Goal: Information Seeking & Learning: Compare options

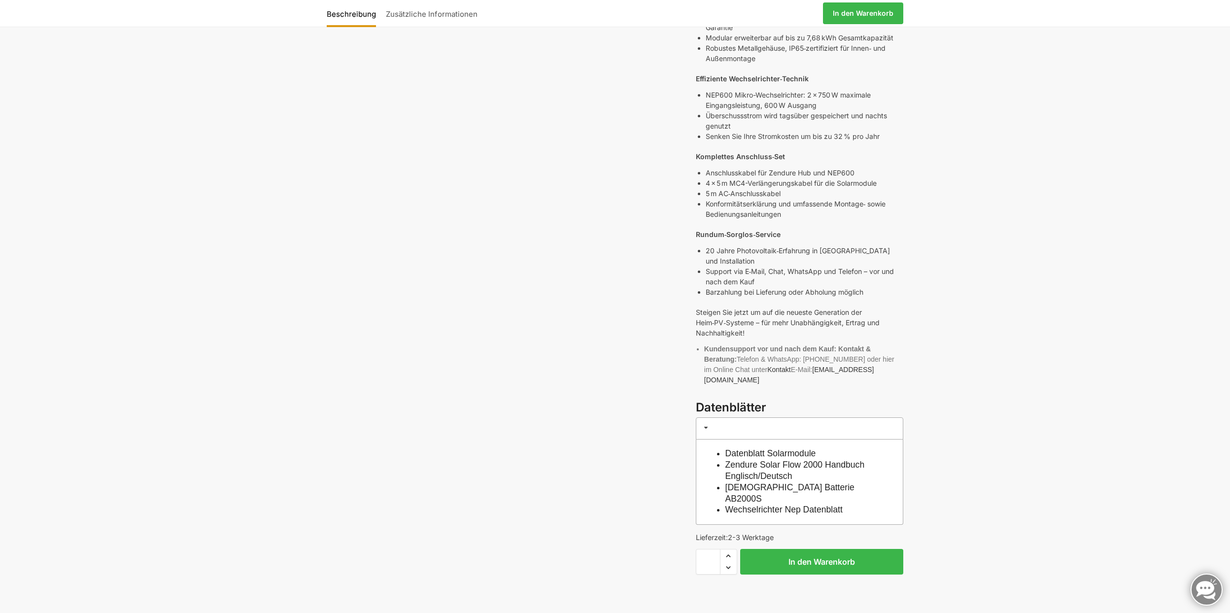
scroll to position [402, 0]
click at [837, 502] on link "Wechselrichter Nep Datenblatt" at bounding box center [783, 507] width 117 height 10
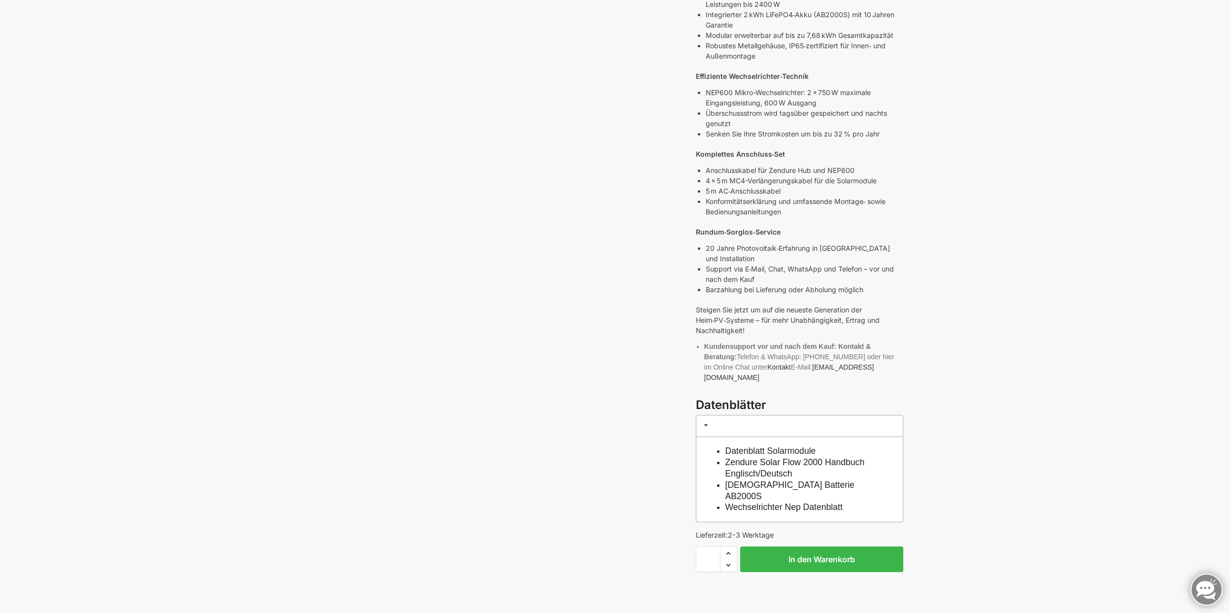
scroll to position [0, 0]
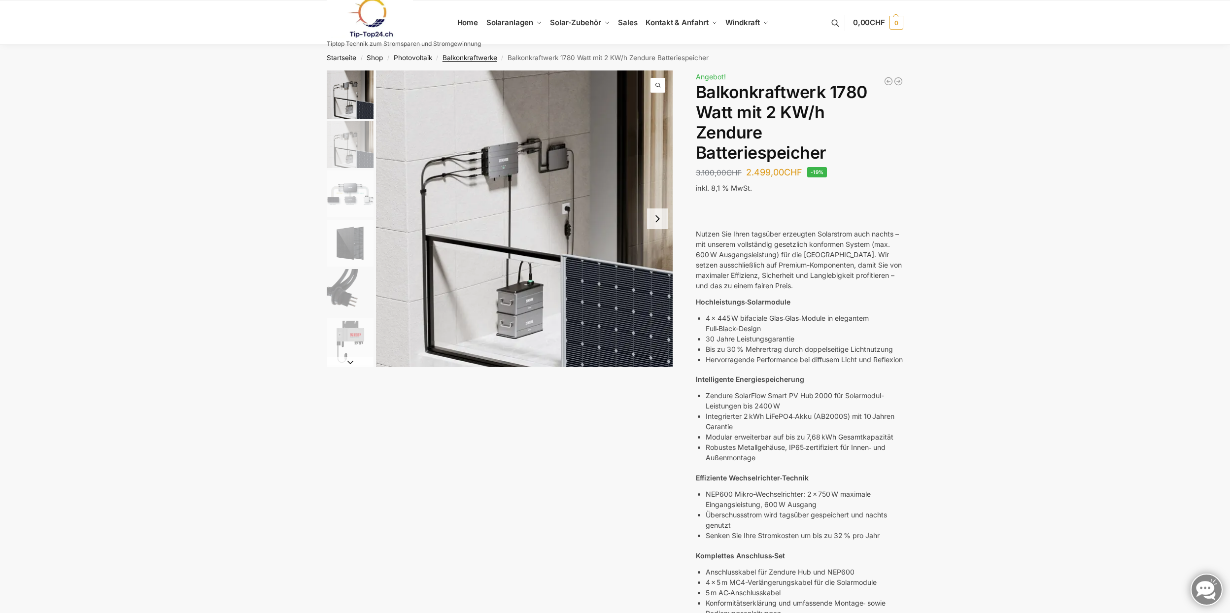
click at [463, 59] on link "Balkonkraftwerke" at bounding box center [469, 58] width 55 height 8
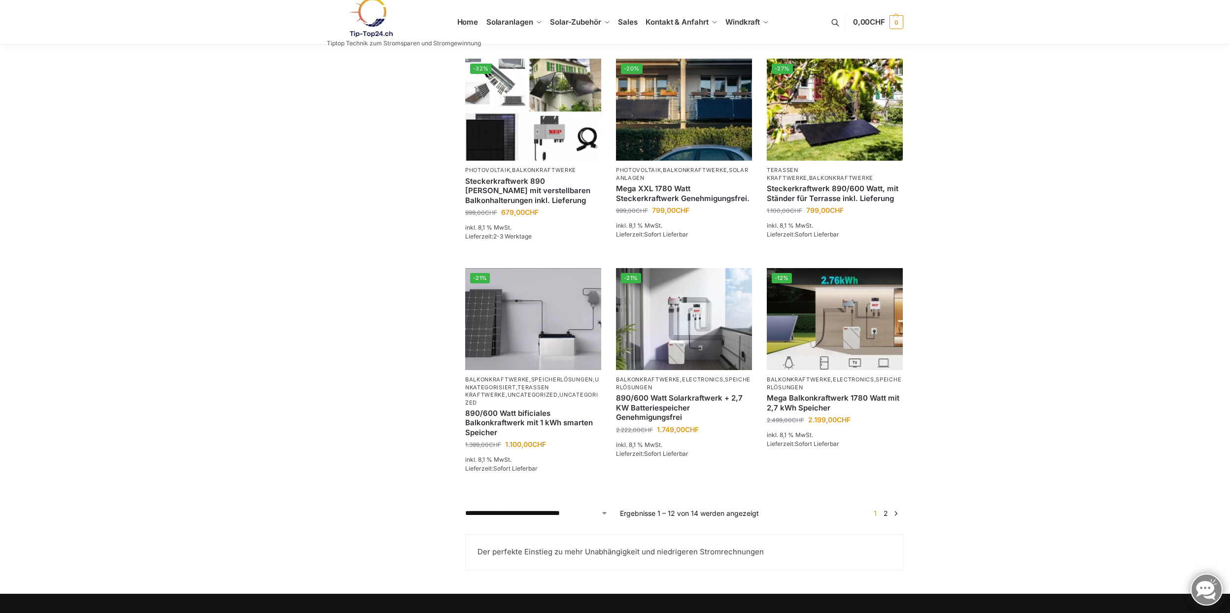
scroll to position [745, 0]
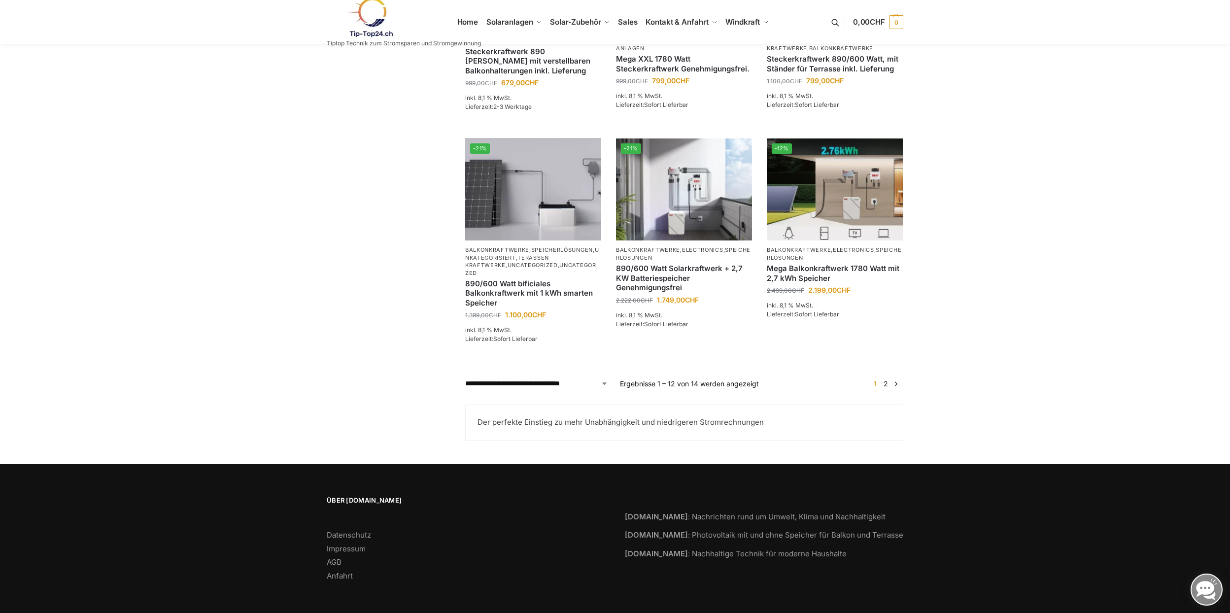
click at [895, 380] on link "→" at bounding box center [895, 383] width 7 height 10
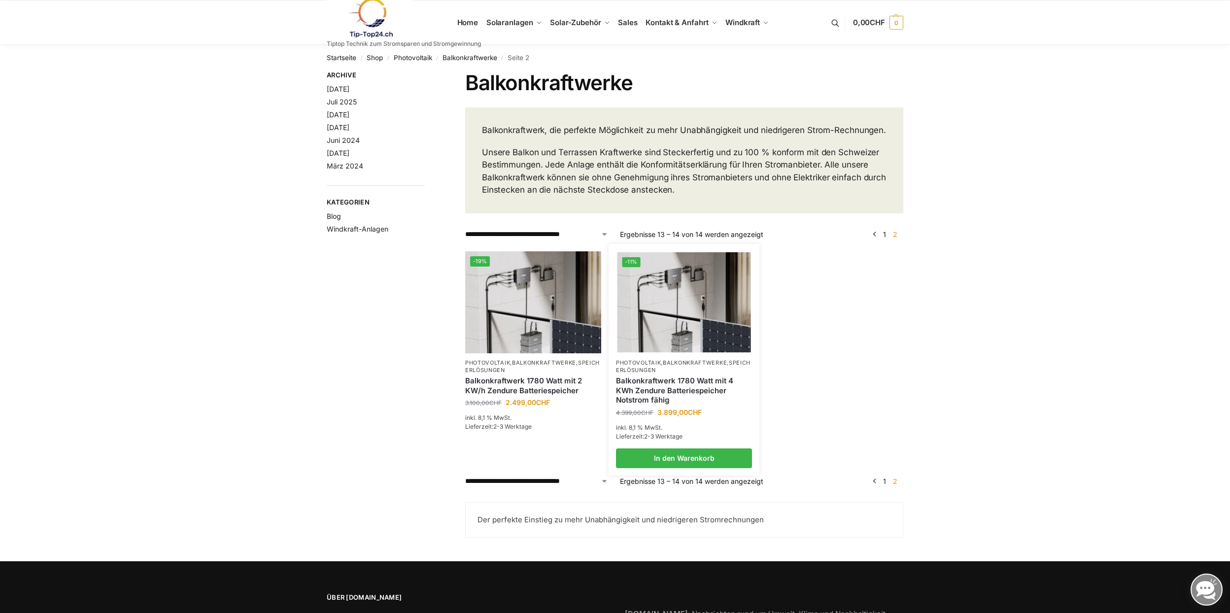
click at [687, 402] on link "Balkonkraftwerk 1780 Watt mit 4 KWh Zendure Batteriespeicher Notstrom fähig" at bounding box center [684, 390] width 136 height 29
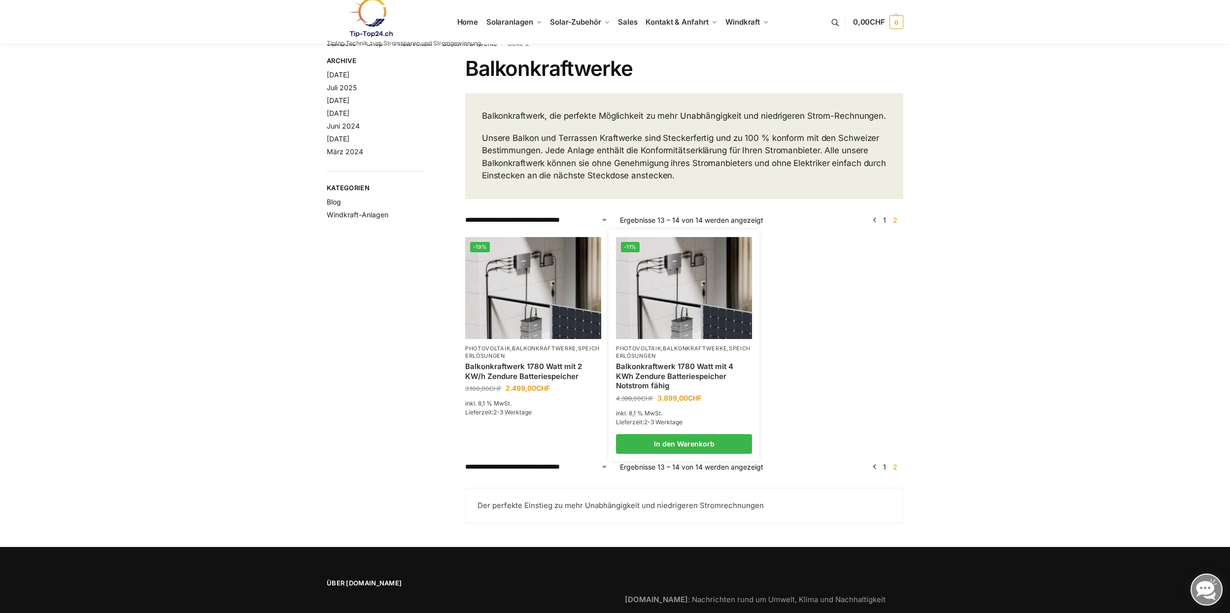
scroll to position [16, 0]
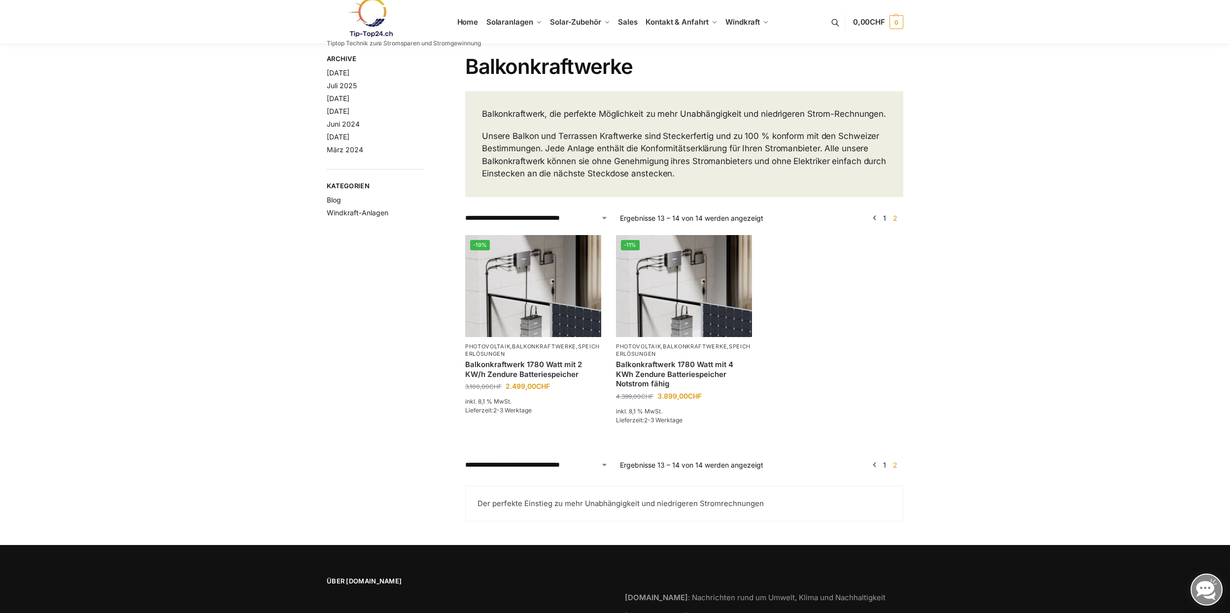
click at [874, 470] on link "←" at bounding box center [874, 465] width 7 height 10
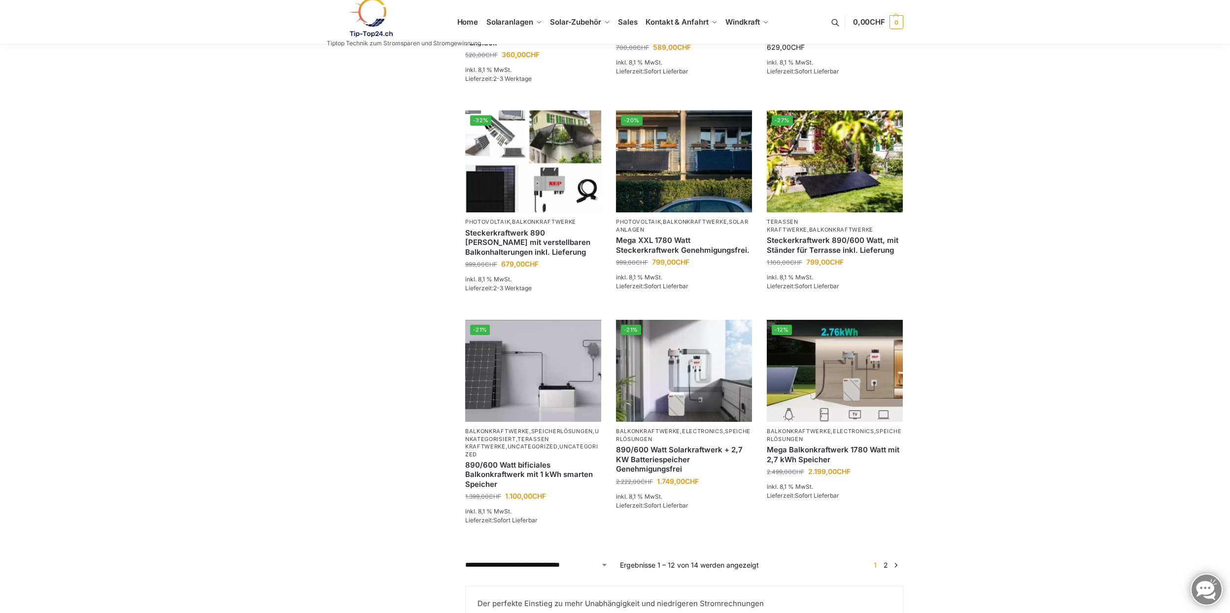
scroll to position [651, 0]
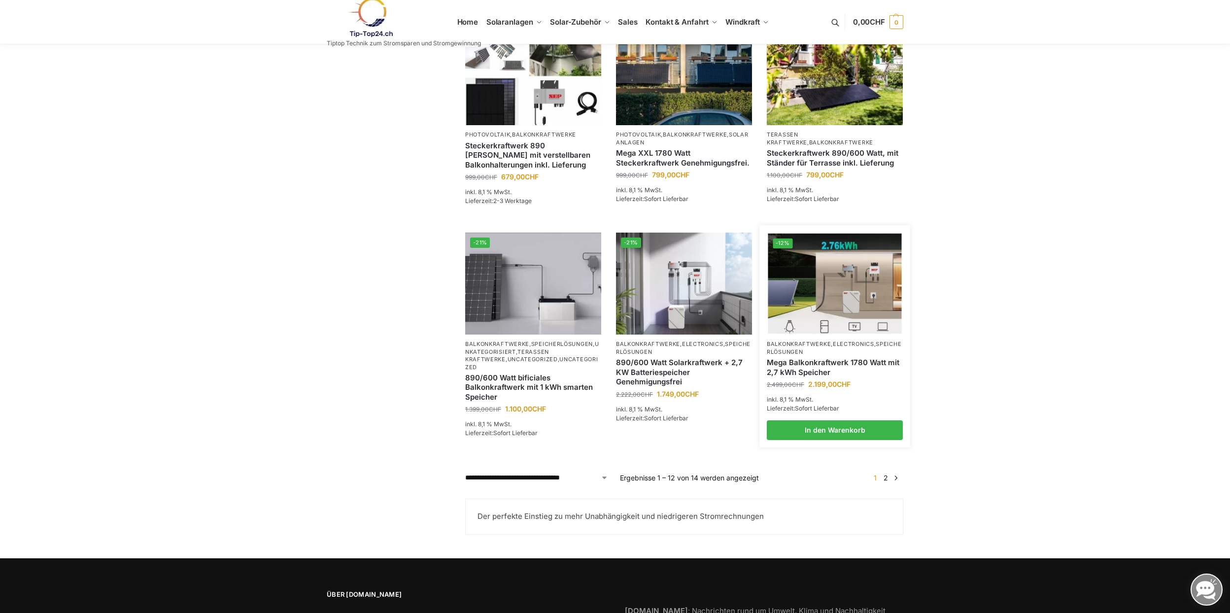
click at [835, 366] on link "Mega Balkonkraftwerk 1780 Watt mit 2,7 kWh Speicher" at bounding box center [835, 367] width 136 height 19
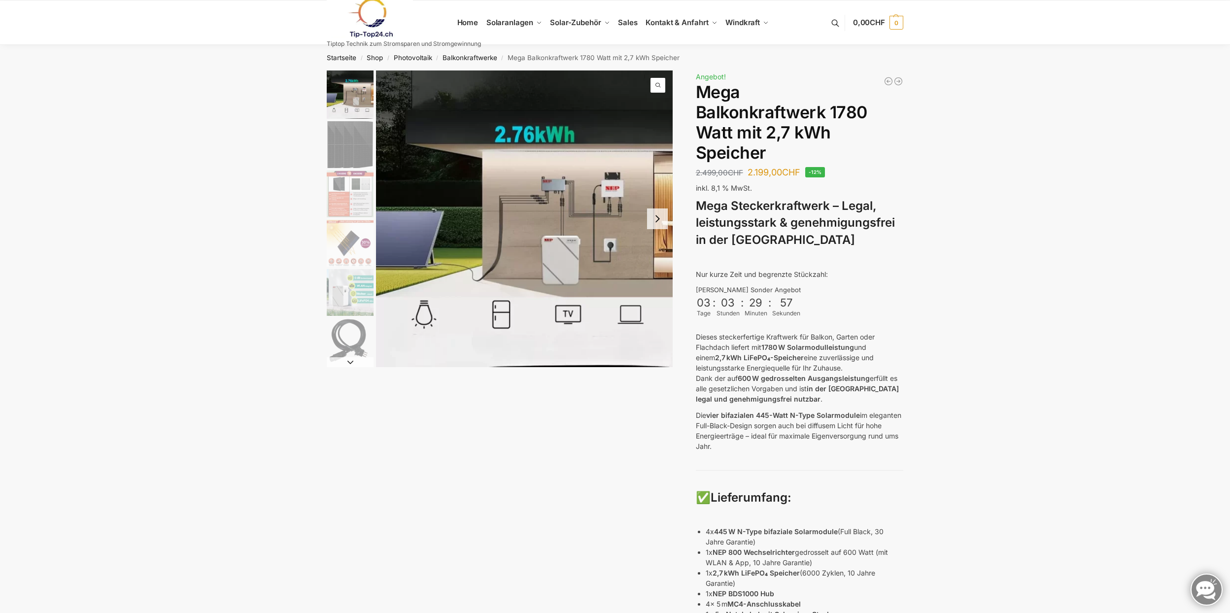
click at [354, 146] on img "2 / 9" at bounding box center [350, 144] width 47 height 47
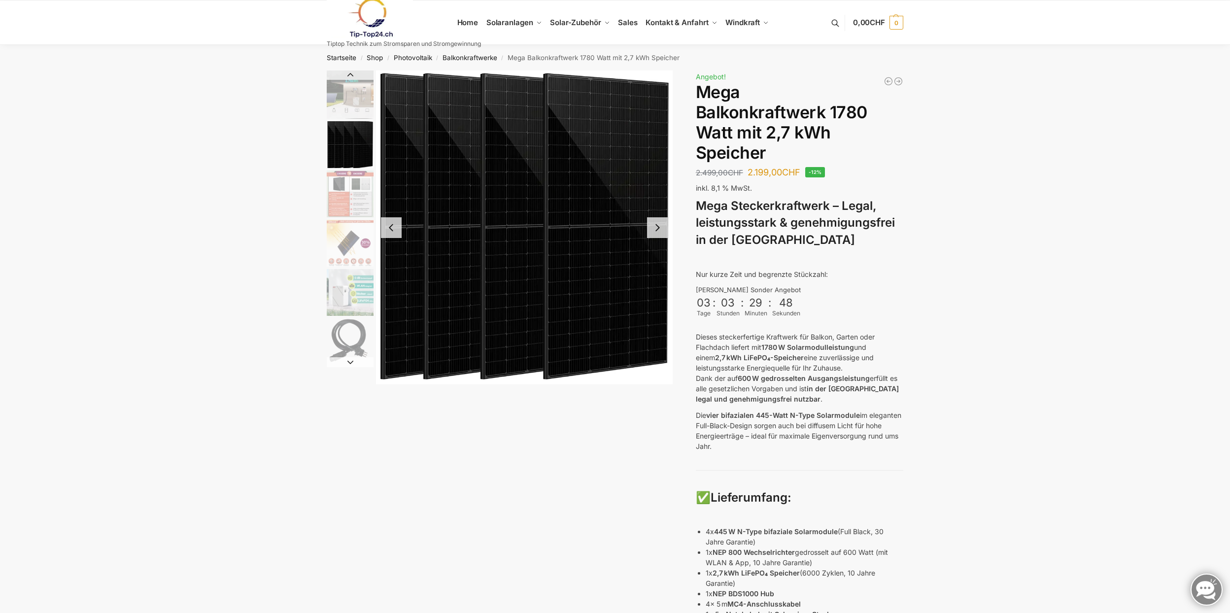
click at [346, 186] on img "3 / 9" at bounding box center [350, 193] width 47 height 47
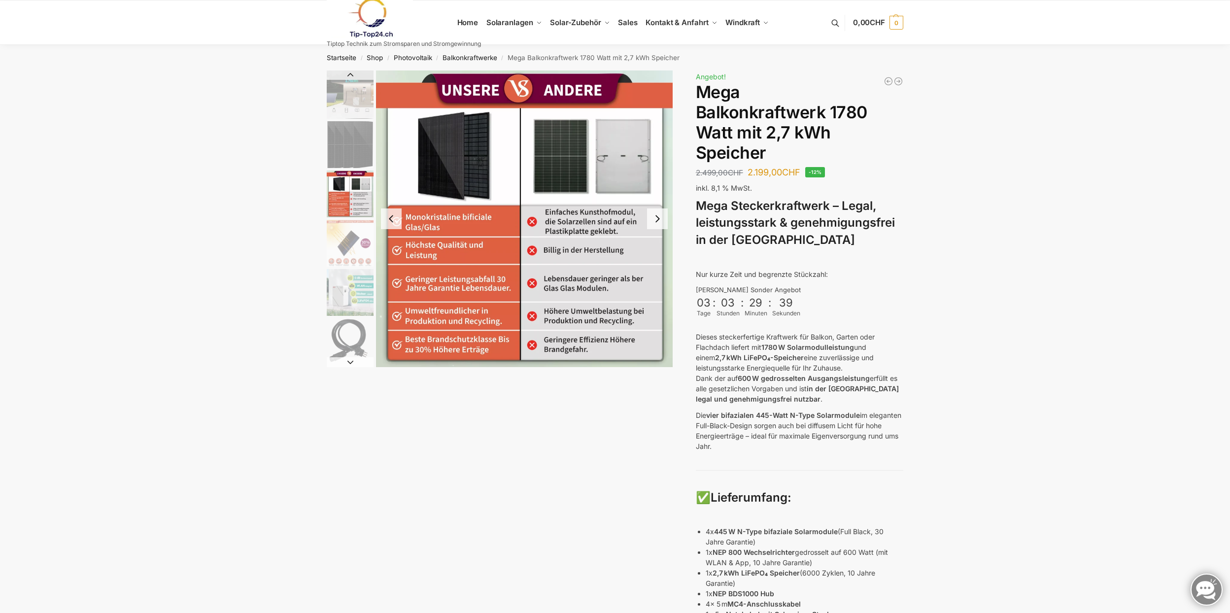
click at [355, 239] on img "4 / 9" at bounding box center [350, 243] width 47 height 47
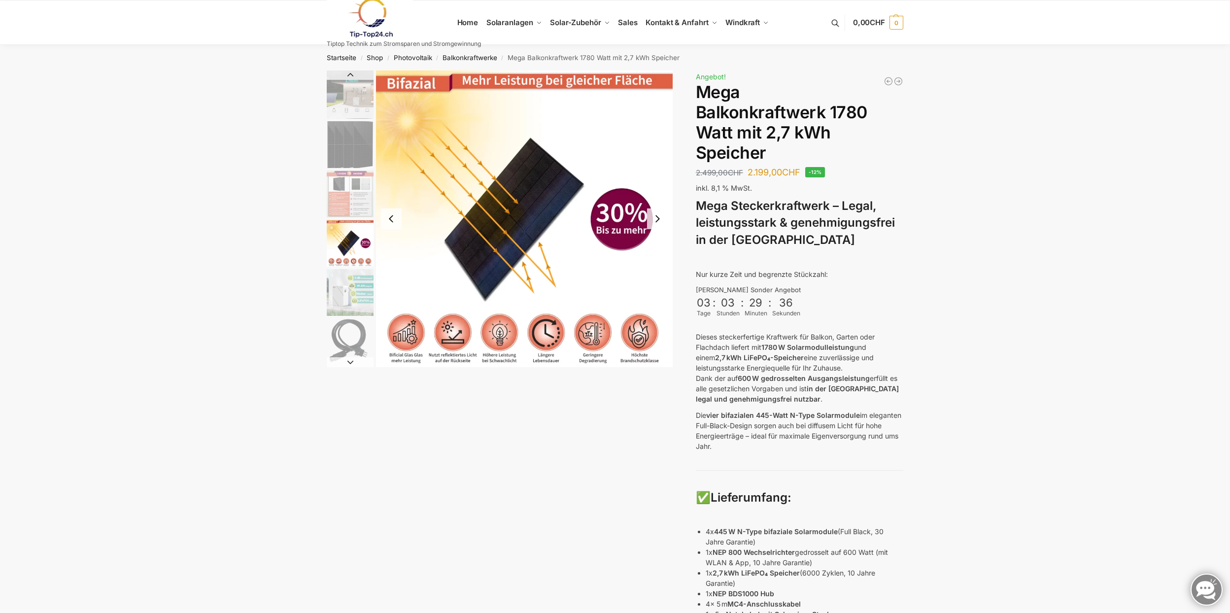
click at [360, 294] on img "5 / 9" at bounding box center [350, 292] width 47 height 47
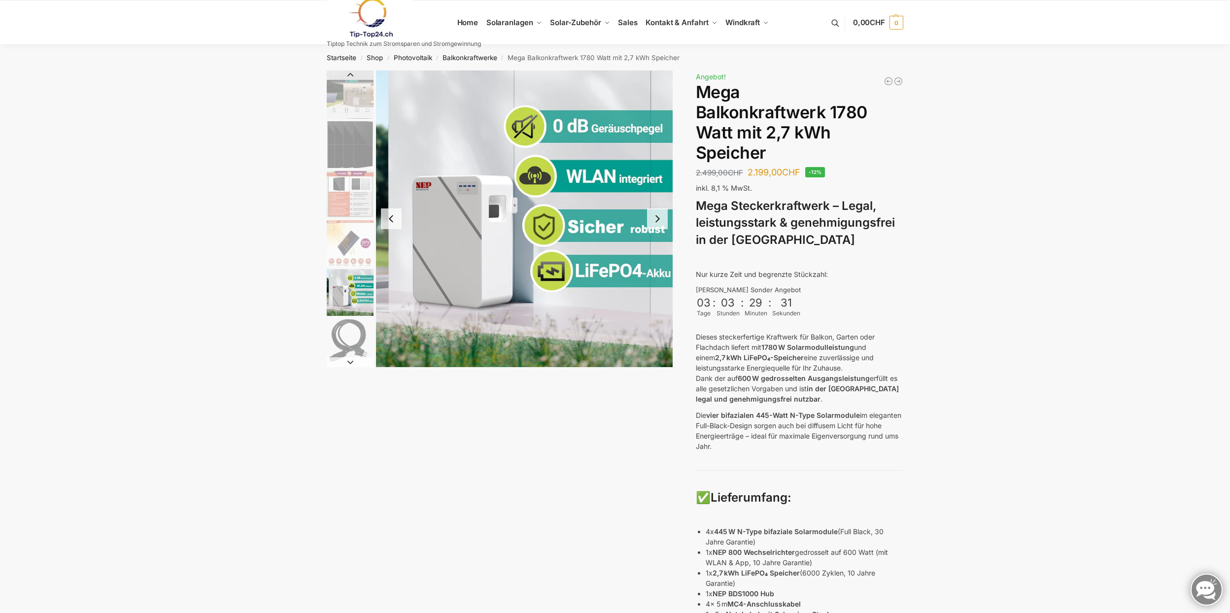
click at [350, 332] on img "6 / 9" at bounding box center [350, 341] width 47 height 47
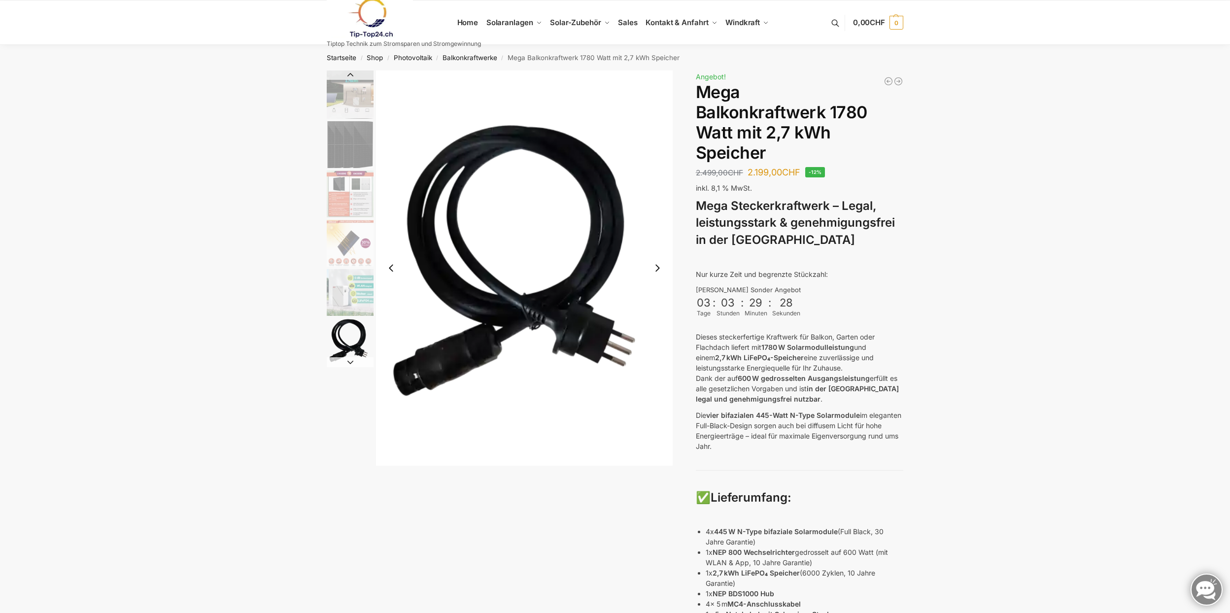
click at [347, 360] on button "Next slide" at bounding box center [350, 362] width 47 height 10
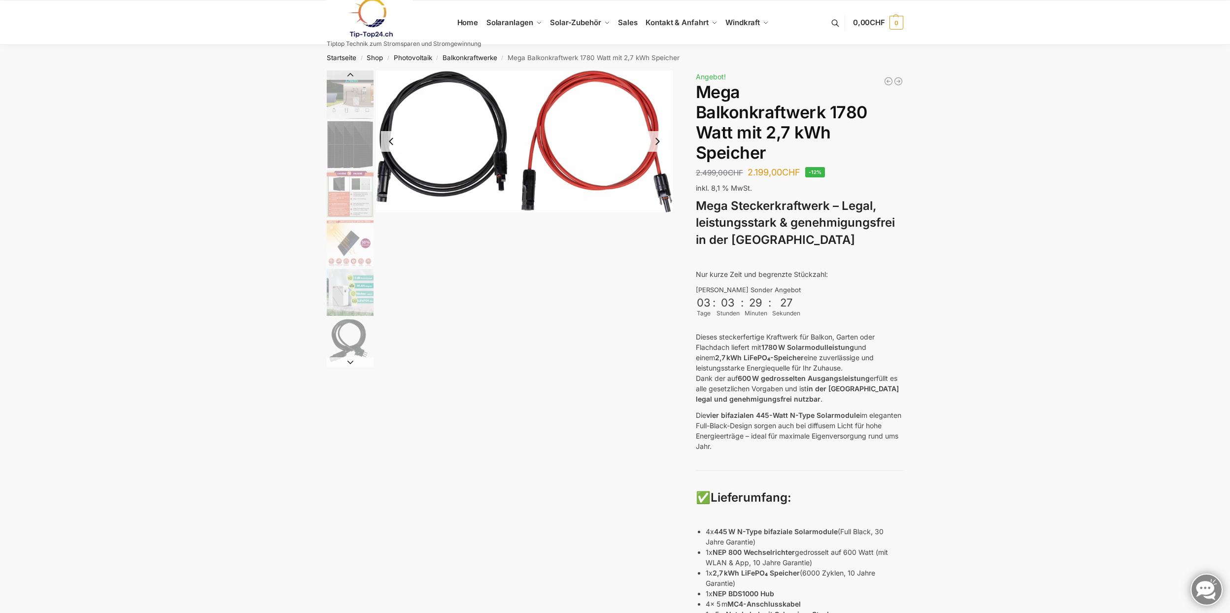
click at [347, 360] on button "Next slide" at bounding box center [350, 362] width 47 height 10
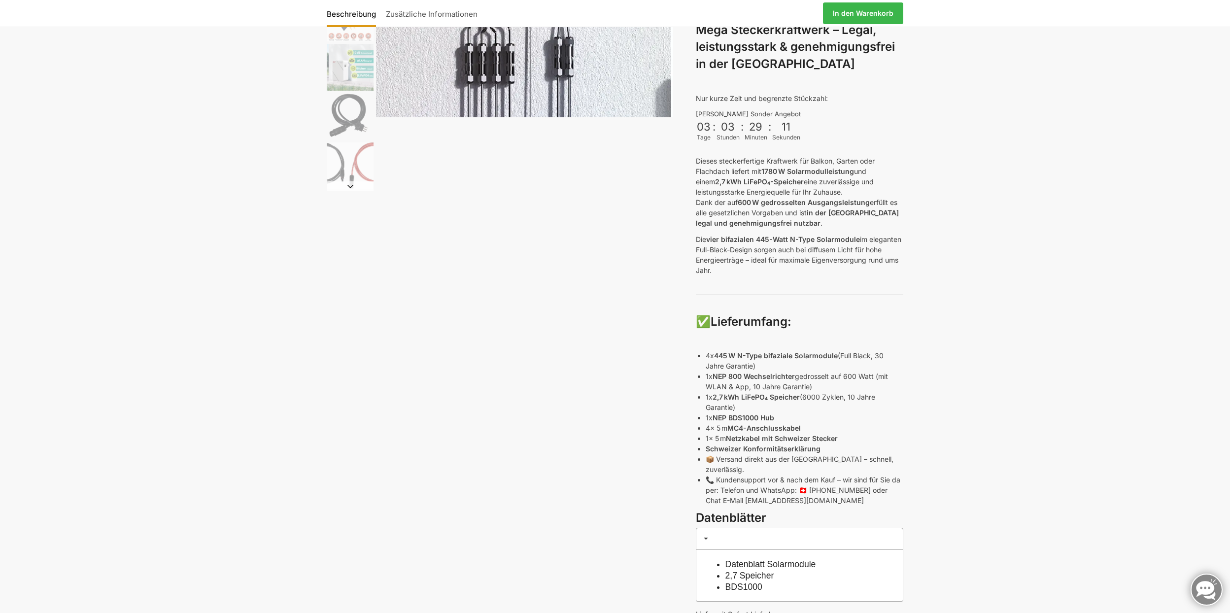
scroll to position [178, 0]
click at [781, 557] on link "Datenblatt Solarmodule" at bounding box center [770, 562] width 91 height 10
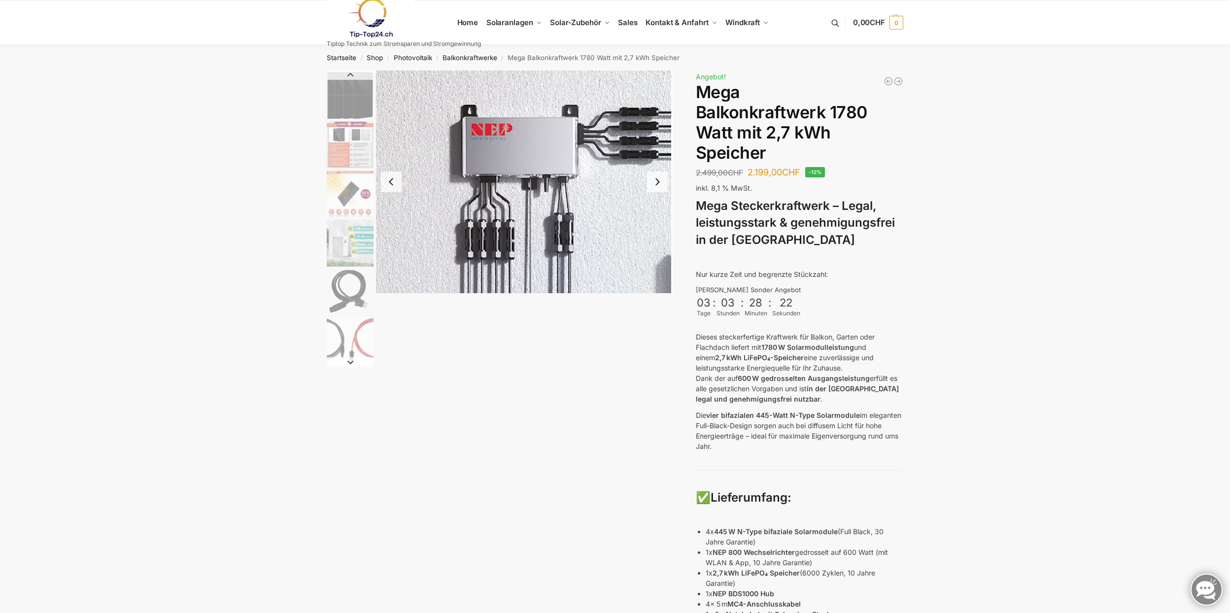
click at [359, 228] on img "5 / 9" at bounding box center [350, 243] width 47 height 47
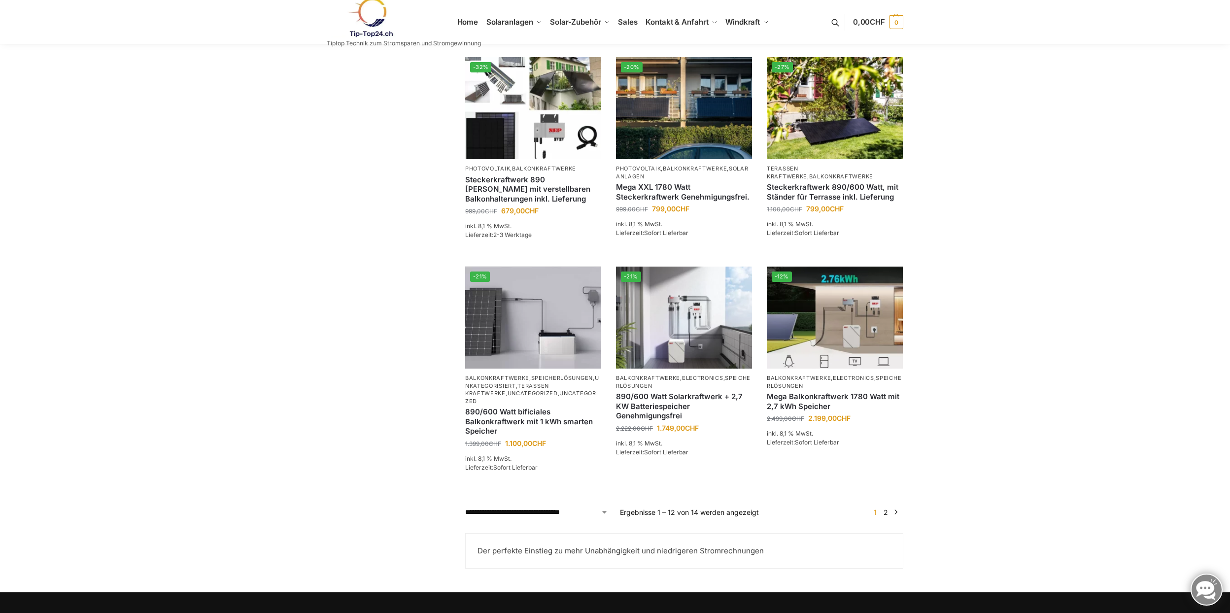
click at [899, 512] on link "→" at bounding box center [895, 512] width 7 height 10
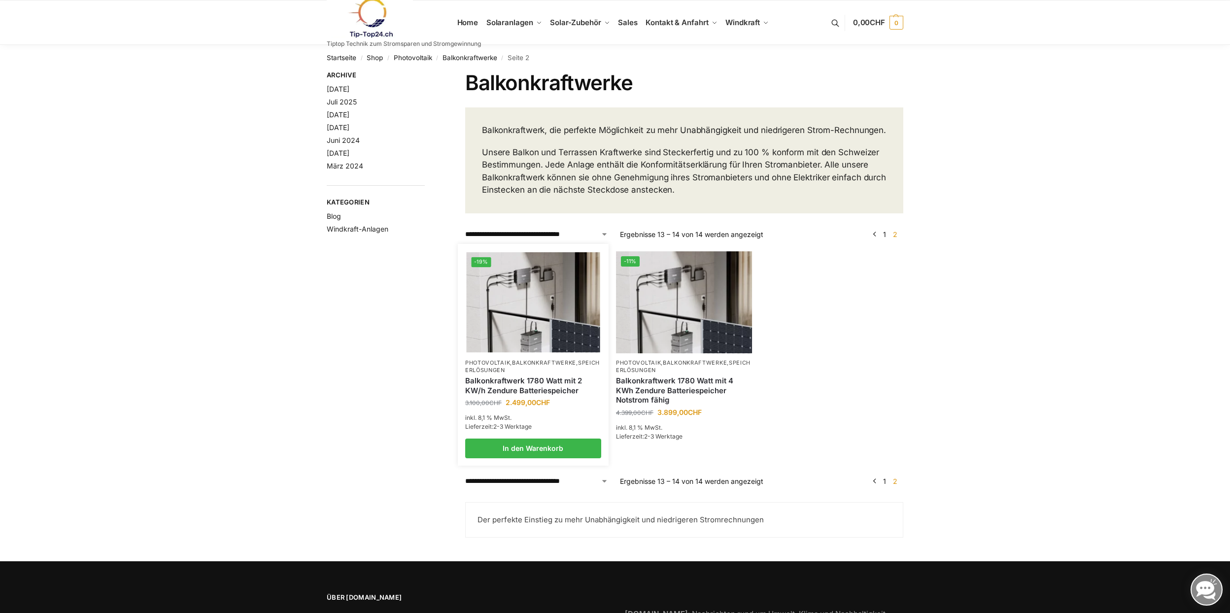
click at [530, 392] on link "Balkonkraftwerk 1780 Watt mit 2 KW/h Zendure Batteriespeicher" at bounding box center [533, 385] width 136 height 19
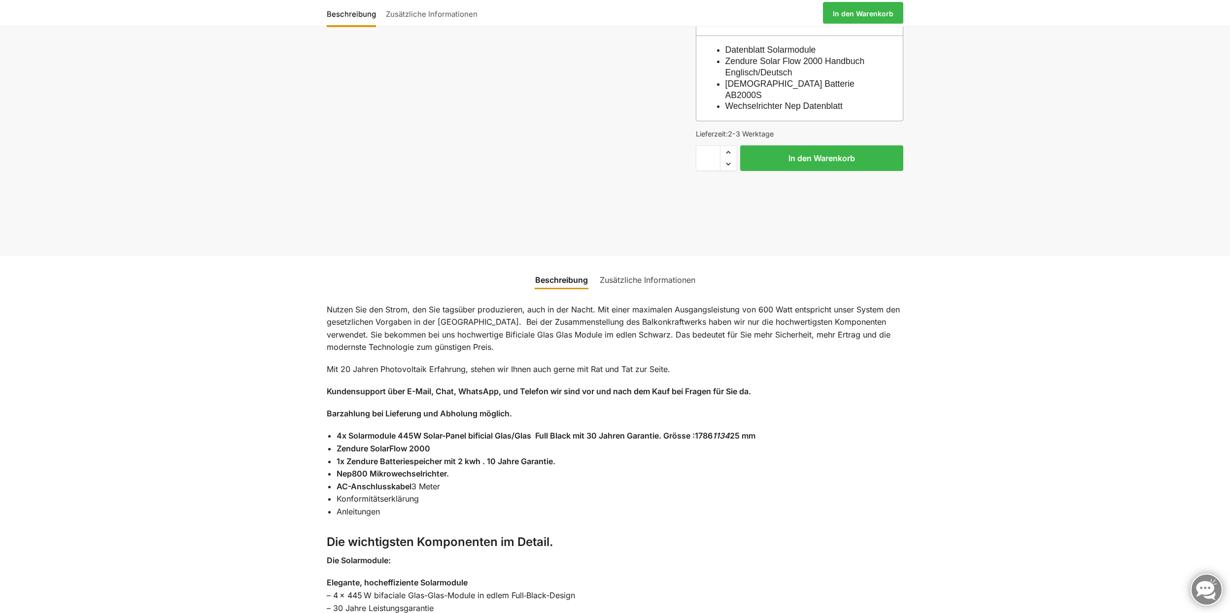
scroll to position [427, 0]
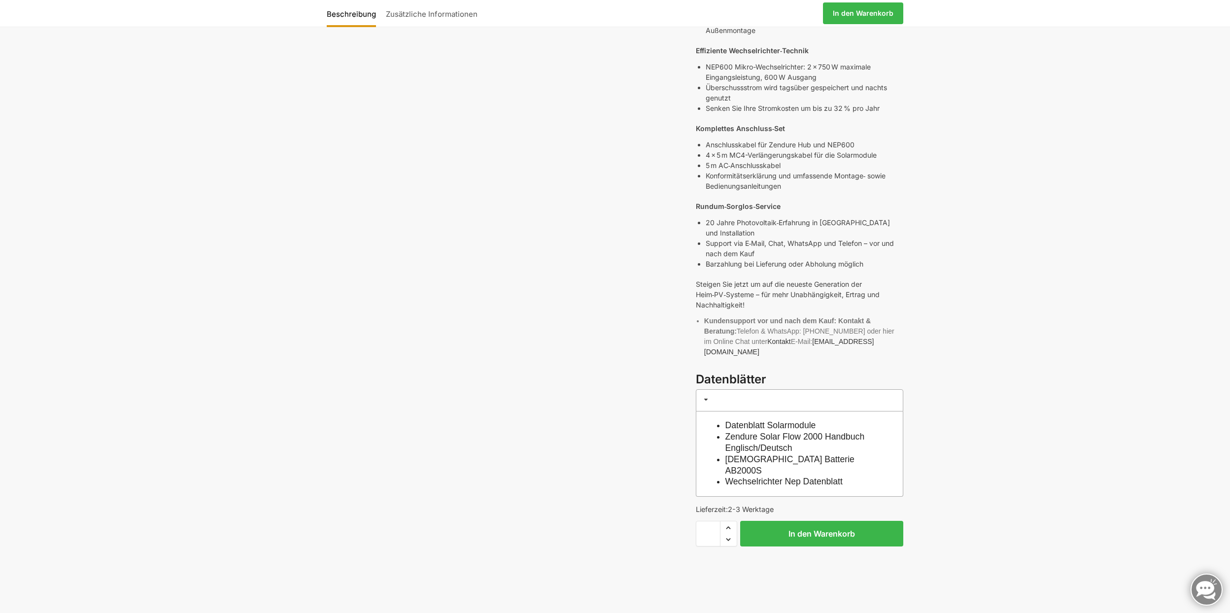
click at [801, 420] on link "Datenblatt Solarmodule" at bounding box center [770, 425] width 91 height 10
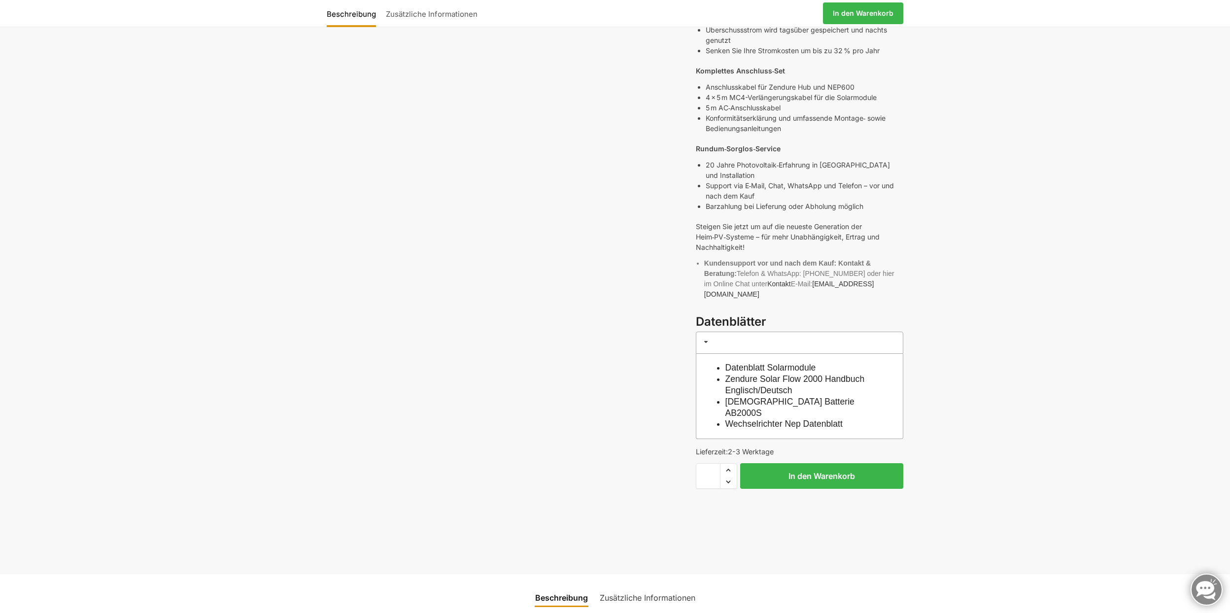
scroll to position [500, 0]
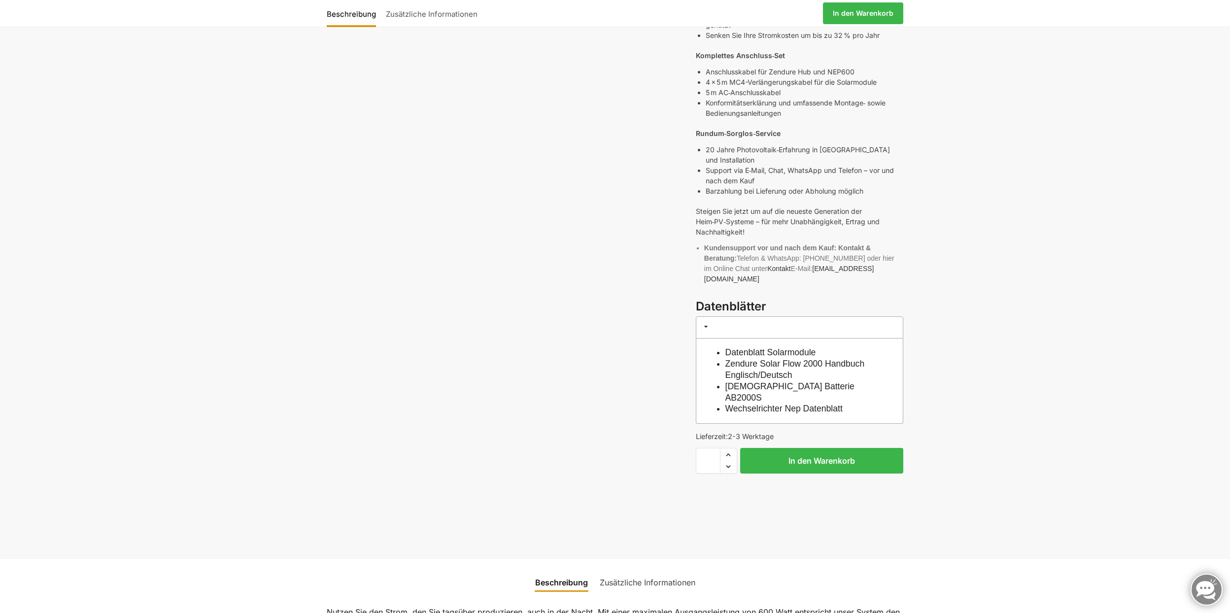
click at [841, 403] on link "Wechselrichter Nep Datenblatt" at bounding box center [783, 408] width 117 height 10
